Goal: Task Accomplishment & Management: Use online tool/utility

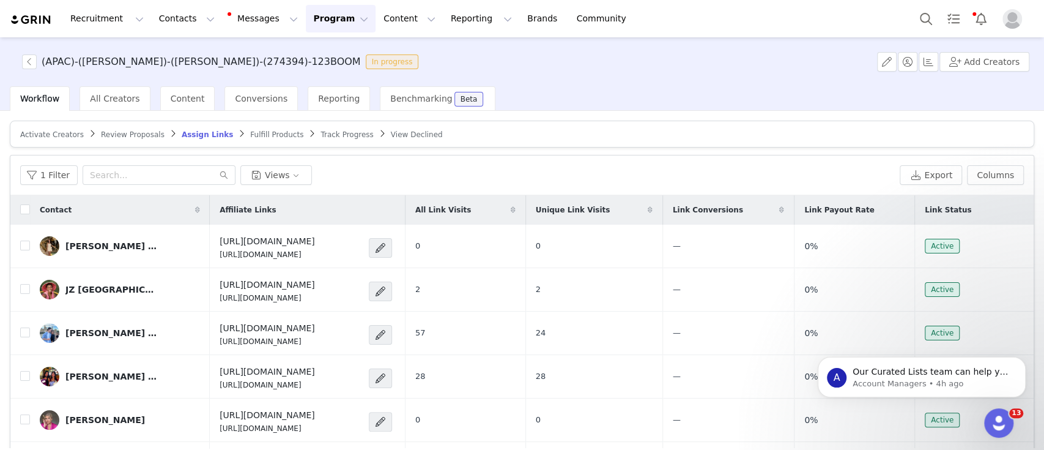
click at [312, 23] on button "Program Program" at bounding box center [341, 19] width 70 height 28
click at [311, 56] on p "Activations" at bounding box center [309, 54] width 47 height 13
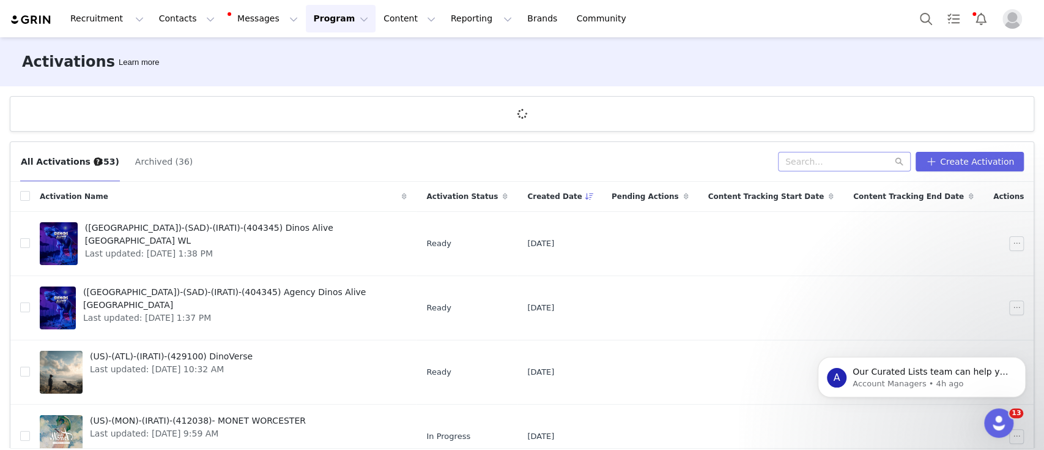
click at [825, 160] on div "All Activations (353) Archived (36) Create Activation" at bounding box center [521, 162] width 1023 height 40
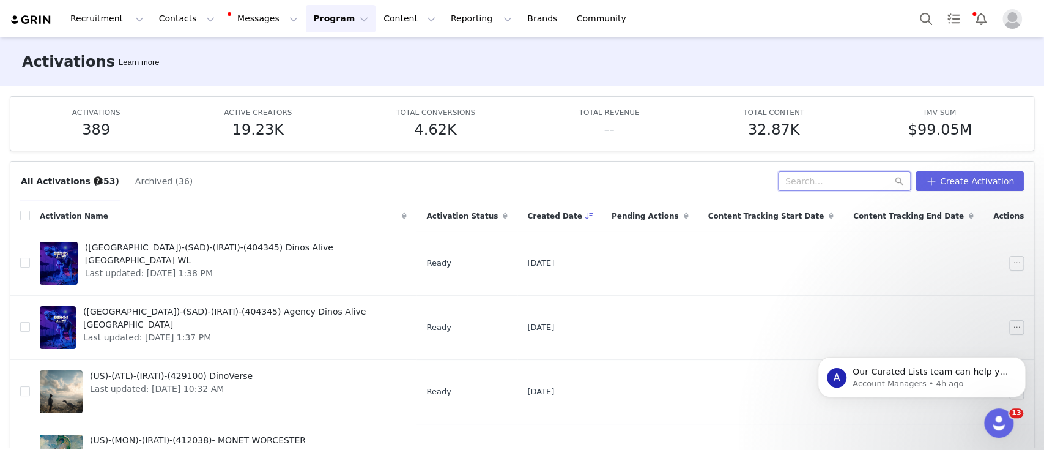
click at [843, 179] on input "text" at bounding box center [844, 181] width 133 height 20
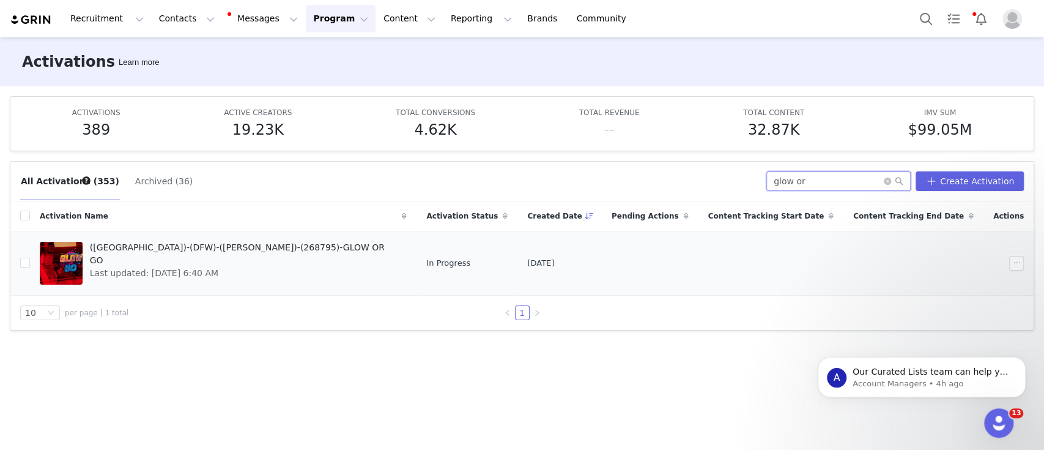
type input "glow or"
click at [216, 249] on span "([GEOGRAPHIC_DATA])-(DFW)-([PERSON_NAME])-(268795)-GLOW OR GO" at bounding box center [245, 254] width 310 height 26
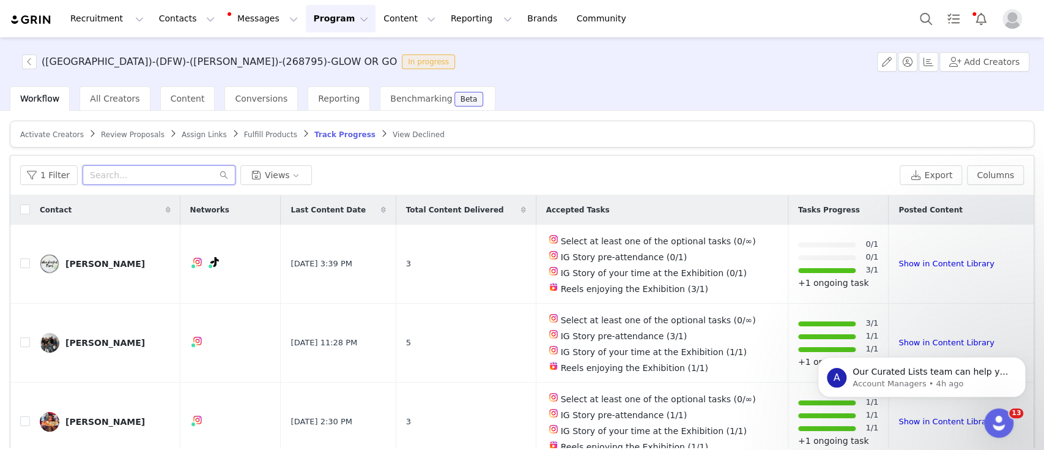
click at [158, 178] on input "text" at bounding box center [159, 175] width 153 height 20
paste input "breannascalley"
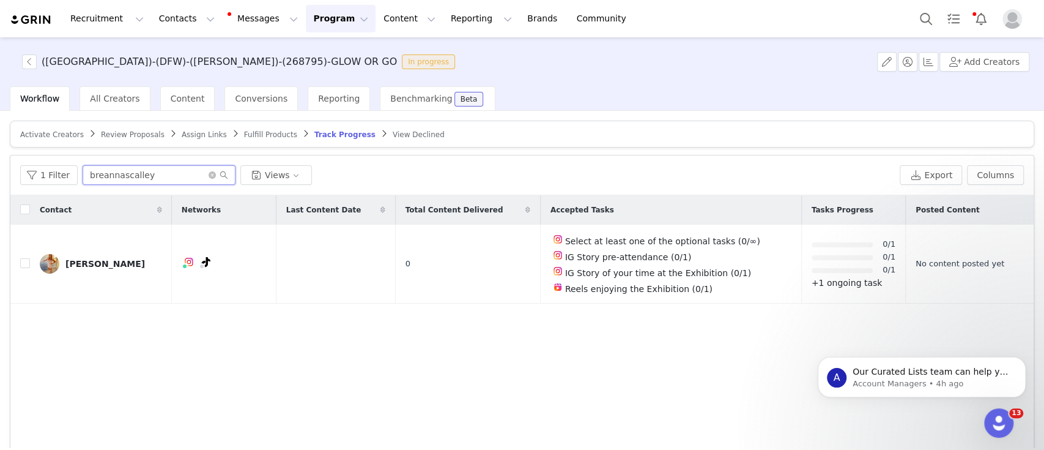
type input "breannascalley"
click at [931, 259] on button "button" at bounding box center [938, 263] width 15 height 15
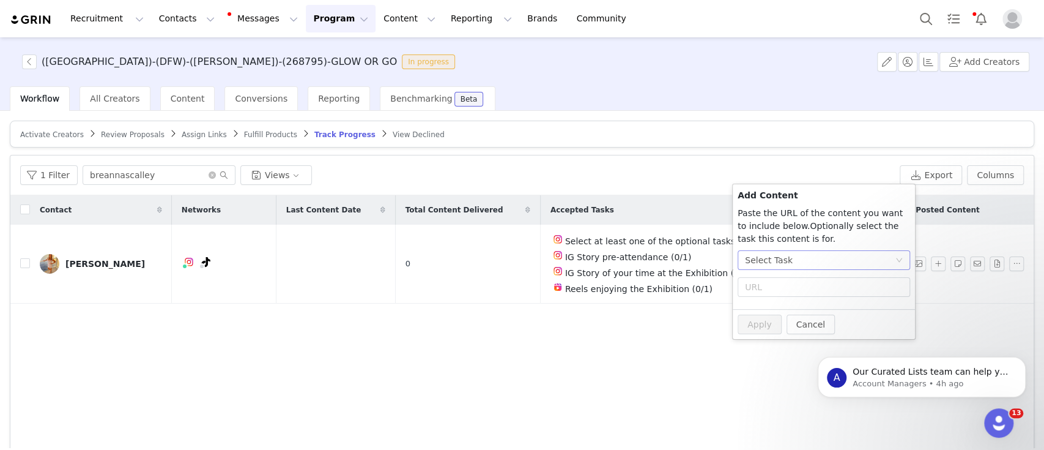
click at [831, 252] on div "Select Task" at bounding box center [820, 260] width 150 height 18
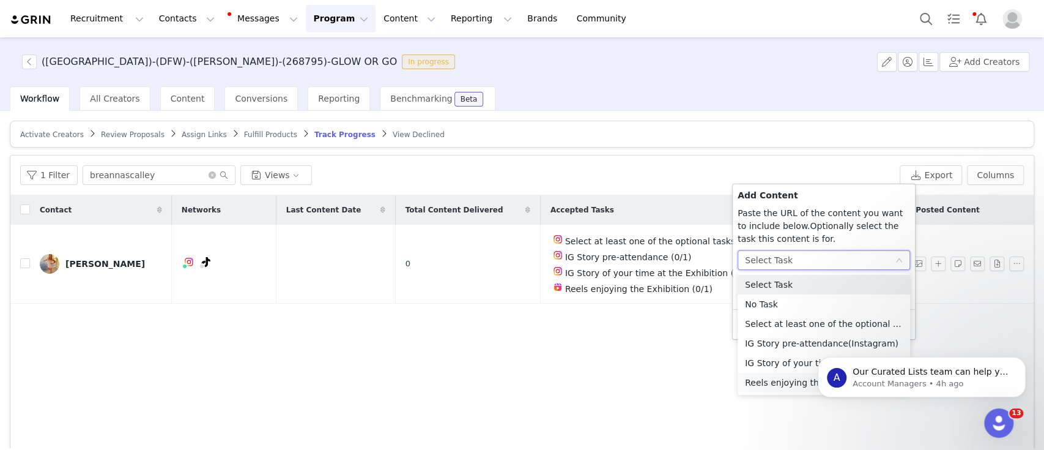
click at [778, 382] on li "Reels enjoying the Exhibition (Instagram)" at bounding box center [824, 383] width 172 height 20
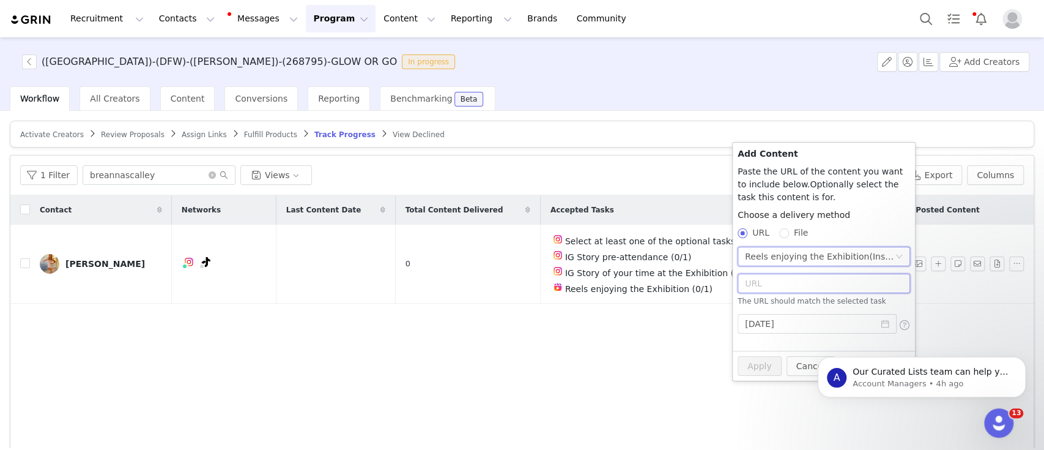
click at [780, 291] on input "text" at bounding box center [824, 283] width 172 height 20
paste input "[URL][DOMAIN_NAME]"
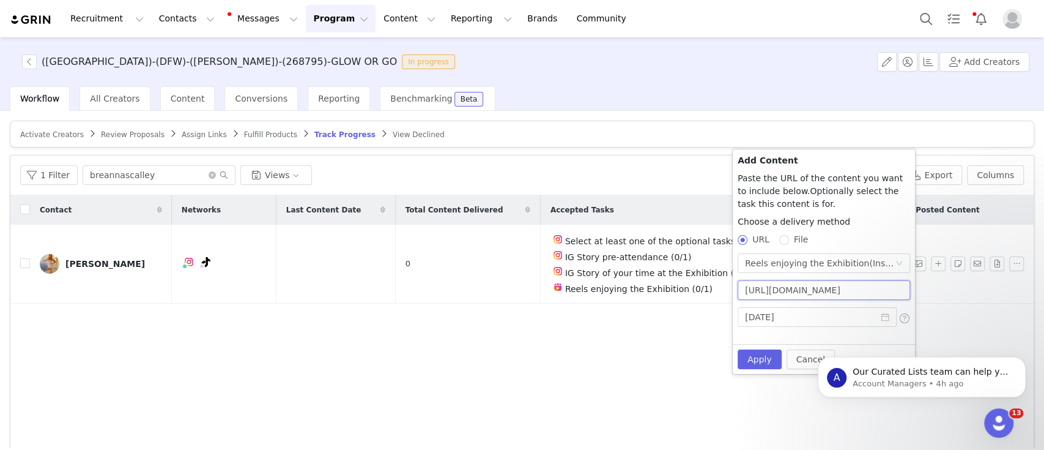
scroll to position [0, 251]
type input "[URL][DOMAIN_NAME]"
click at [747, 357] on button "Apply" at bounding box center [760, 359] width 44 height 20
